Goal: Task Accomplishment & Management: Use online tool/utility

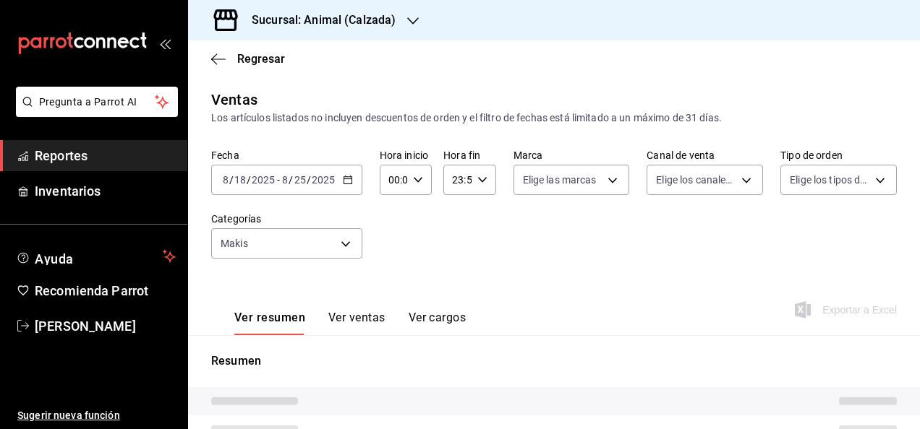
type input "05:00"
type input "251796a5-de53-4bca-9091-bf78e383e444"
type input "PARROT,UBER_EATS,RAPPI,DIDI_FOOD,ONLINE"
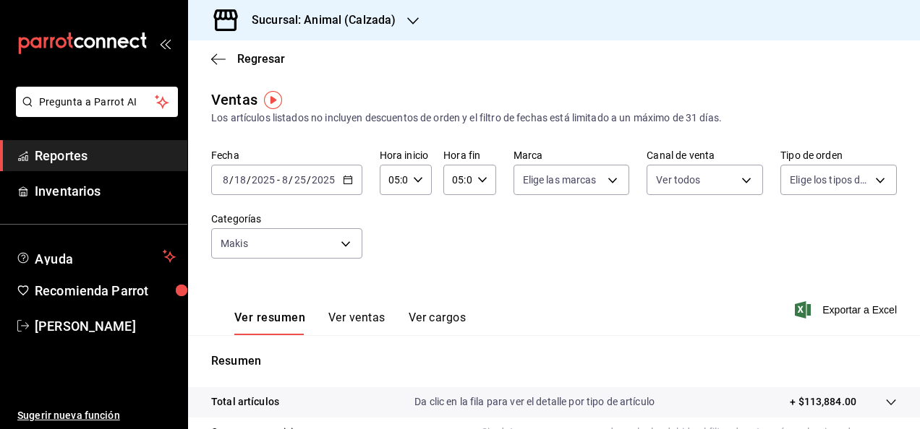
click at [348, 179] on \(Stroke\) "button" at bounding box center [347, 179] width 8 height 1
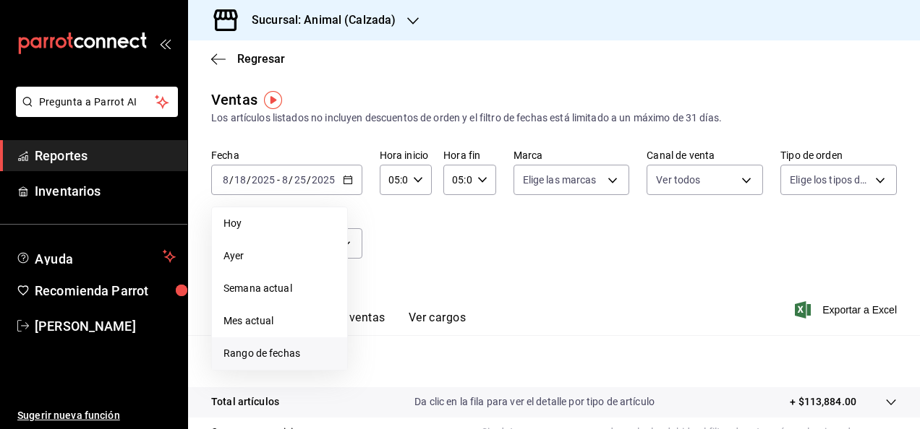
click at [280, 353] on span "Rango de fechas" at bounding box center [279, 353] width 112 height 15
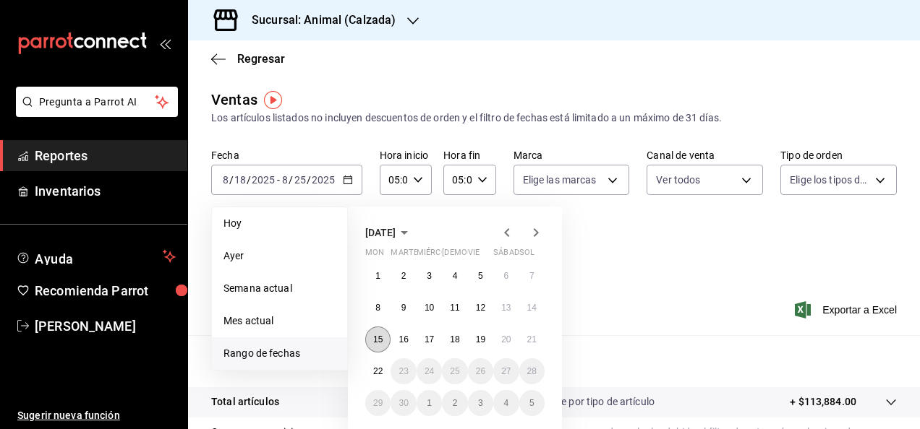
click at [381, 338] on abbr "15" at bounding box center [377, 340] width 9 height 10
click at [375, 376] on button "22" at bounding box center [377, 372] width 25 height 26
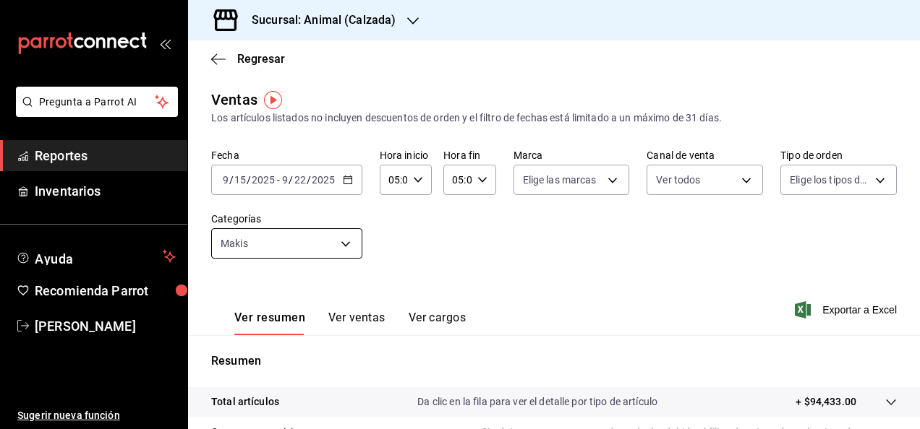
click at [343, 250] on body "Pregunta a Parrot AI Reportes Inventarios Ayuda Recomienda Parrot [PERSON_NAME]…" at bounding box center [460, 214] width 920 height 429
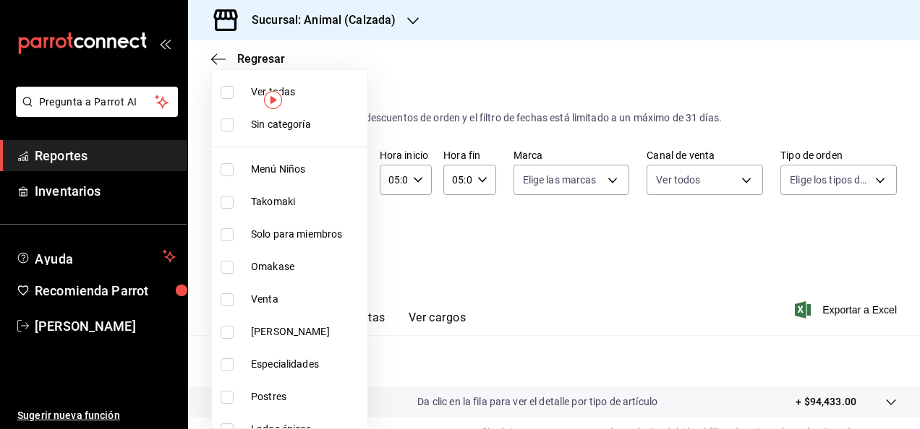
click at [228, 95] on input "checkbox" at bounding box center [227, 92] width 13 height 13
checkbox input "true"
type input "577524a9-a437-43f3-84d2-cf2e6968635f,5d35a5f4-3063-4397-a550-a8f4eca83956,9bcdf…"
checkbox input "true"
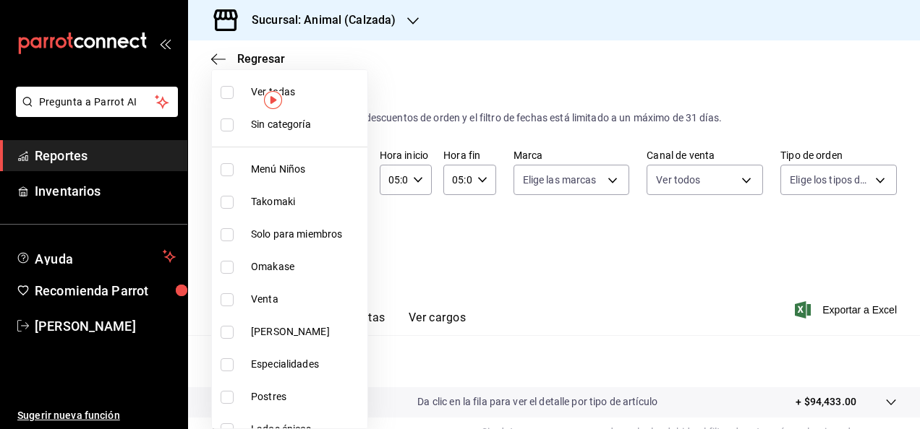
checkbox input "true"
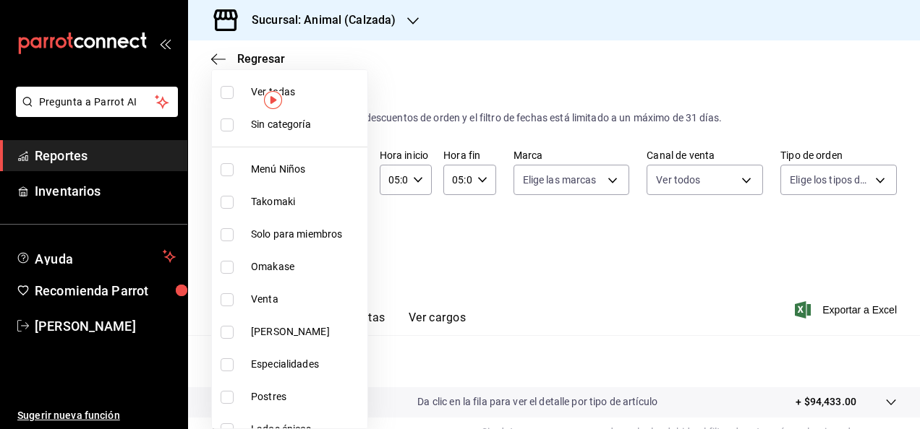
checkbox input "true"
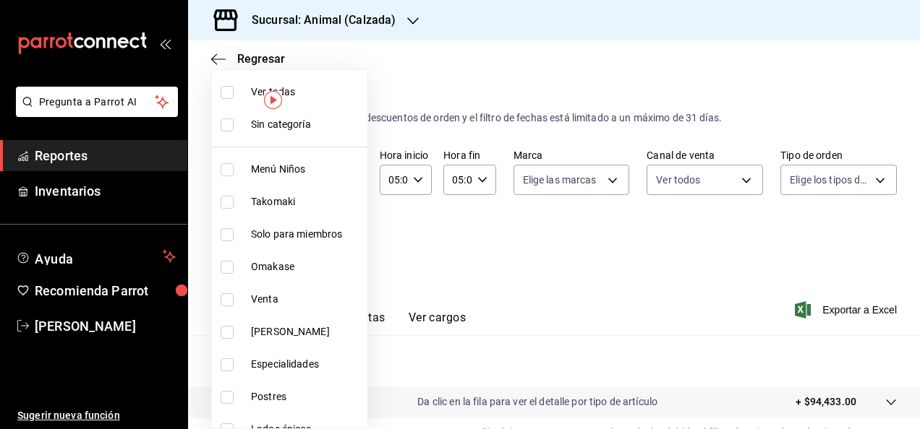
checkbox input "true"
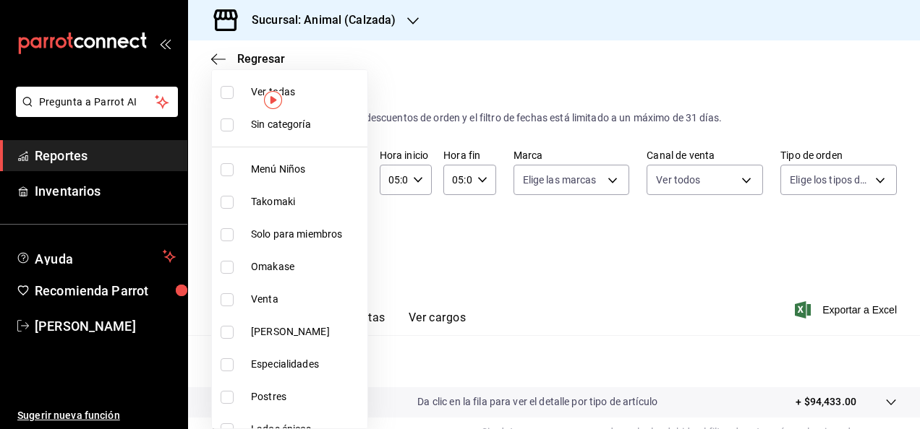
checkbox input "true"
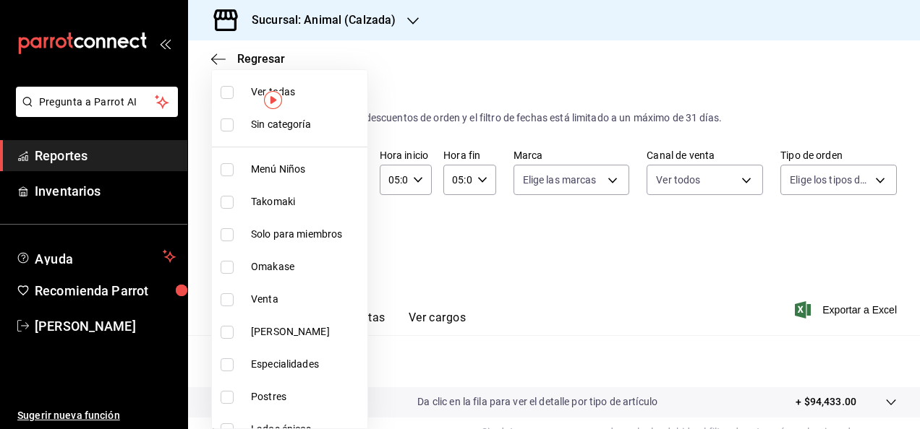
checkbox input "true"
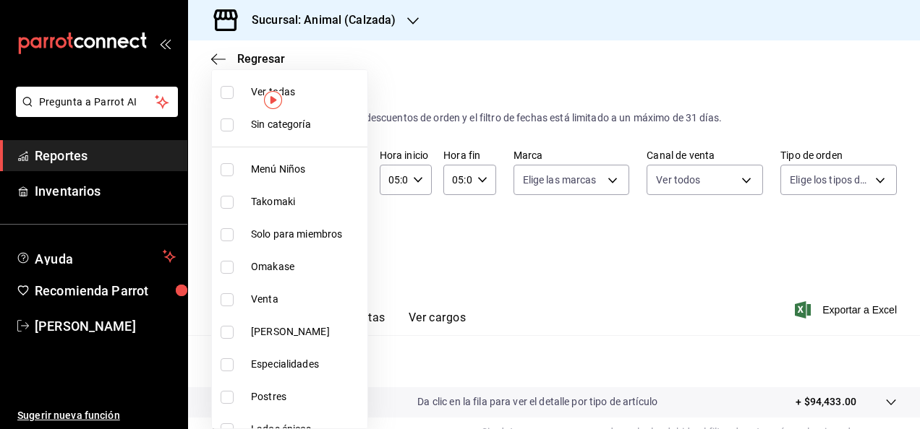
checkbox input "true"
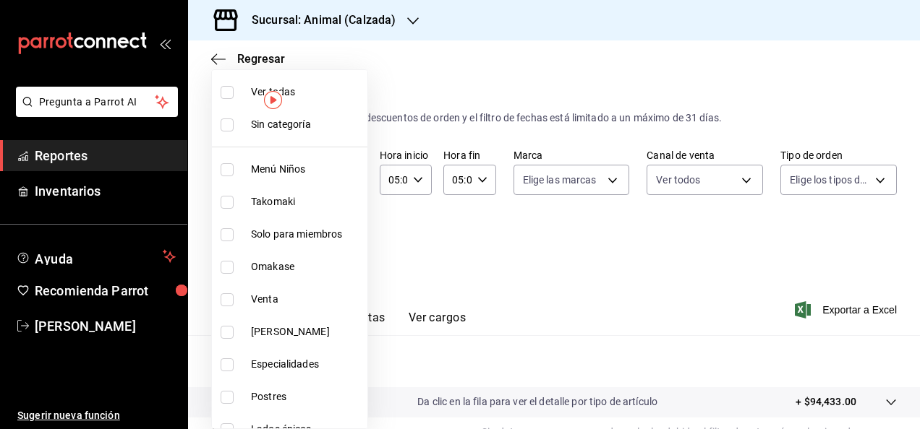
checkbox input "true"
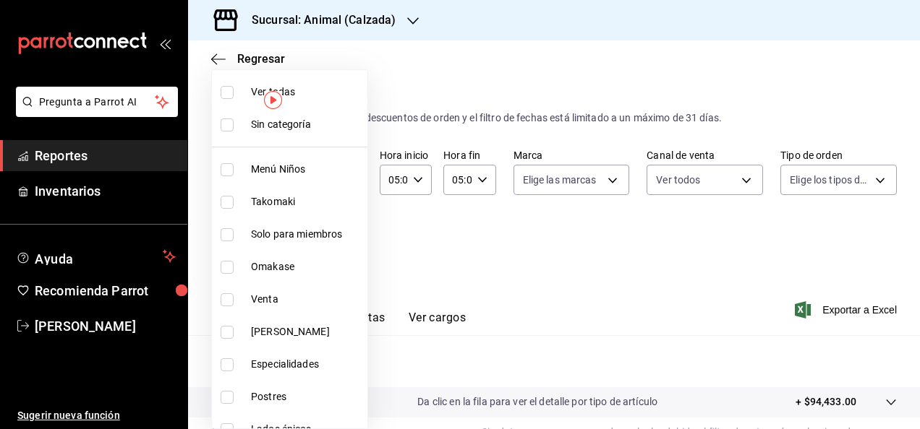
checkbox input "true"
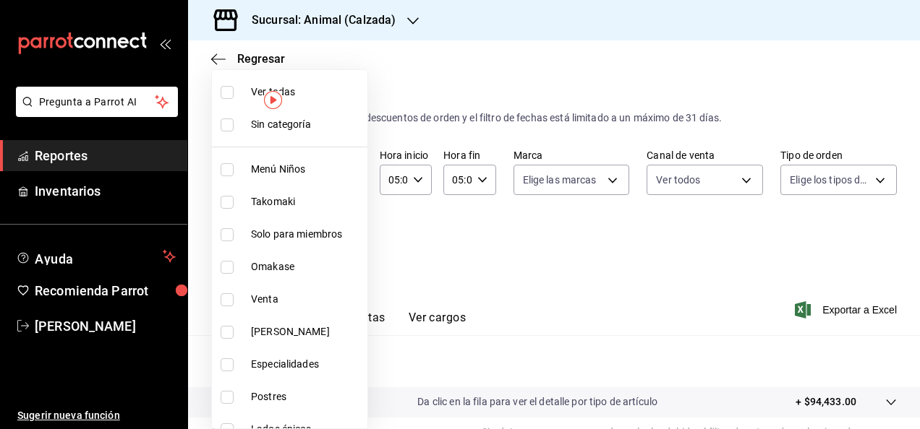
checkbox input "true"
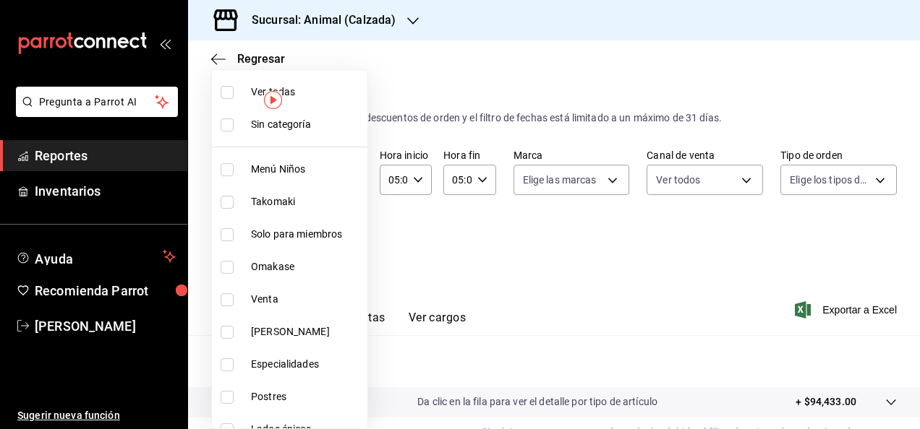
checkbox input "true"
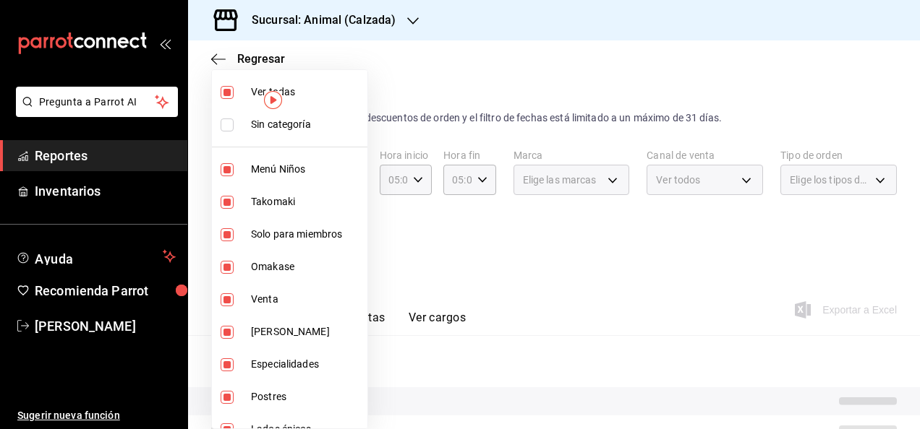
click at [562, 270] on div at bounding box center [460, 214] width 920 height 429
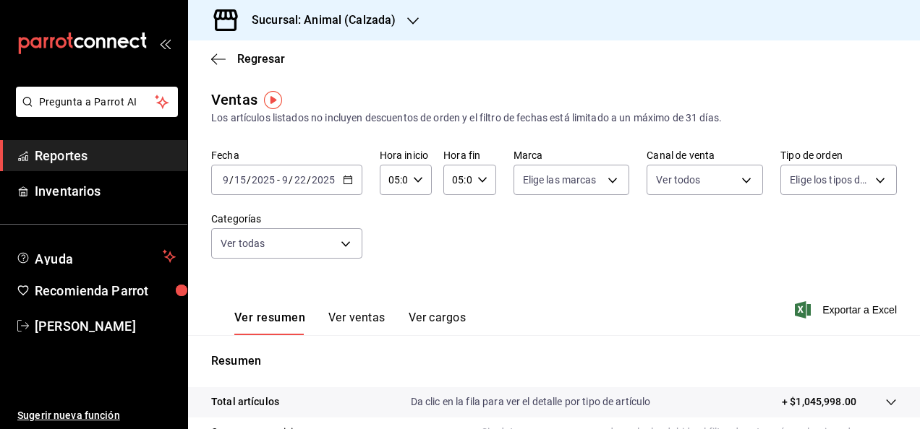
click at [822, 311] on font "Exportar a Excel" at bounding box center [859, 310] width 74 height 12
